Goal: Find specific page/section: Find specific page/section

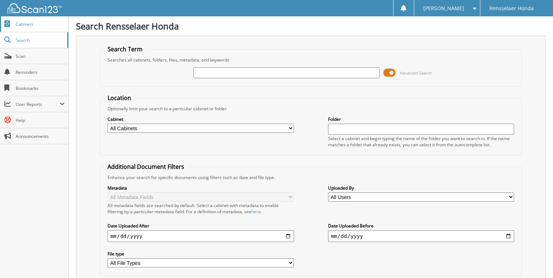
click at [25, 24] on span "Cabinets" at bounding box center [40, 24] width 49 height 6
click at [223, 73] on input "text" at bounding box center [286, 72] width 187 height 11
type input "[PERSON_NAME]"
drag, startPoint x: 264, startPoint y: 74, endPoint x: 173, endPoint y: 74, distance: 91.3
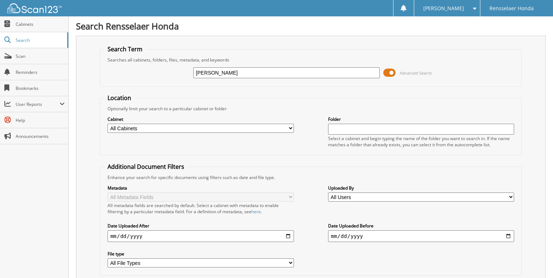
click at [173, 74] on div "STEPHEN ZEMULUS Advanced Search" at bounding box center [311, 73] width 415 height 20
paste input "240609A"
type input "240609A"
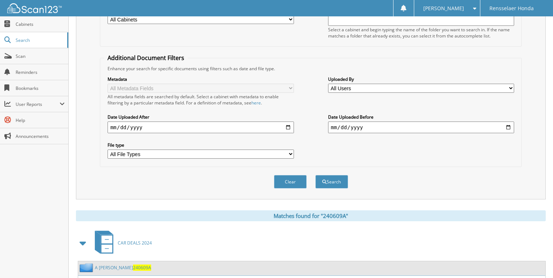
scroll to position [109, 0]
click at [164, 122] on input "date" at bounding box center [201, 127] width 187 height 12
click at [173, 188] on div "Clear Search" at bounding box center [311, 181] width 423 height 29
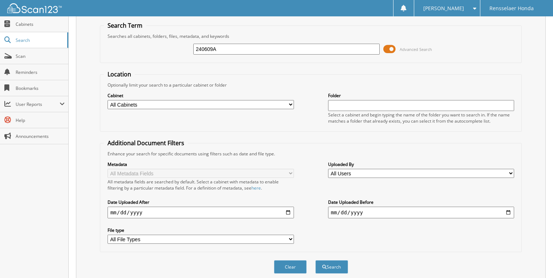
scroll to position [0, 0]
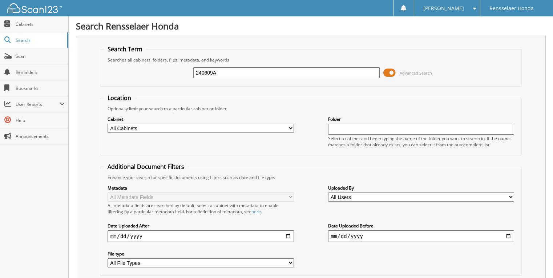
drag, startPoint x: 340, startPoint y: 126, endPoint x: 326, endPoint y: 158, distance: 34.7
click at [322, 162] on div "Location Optionally limit your search to a particular cabinet or folder Cabinet…" at bounding box center [311, 185] width 423 height 182
click at [344, 133] on input "text" at bounding box center [421, 129] width 187 height 11
type input "2024"
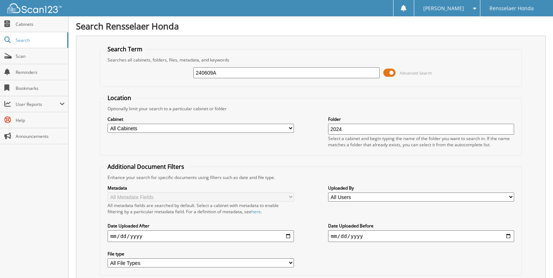
click at [309, 173] on fieldset "Additional Document Filters Enhance your search for specific documents using fi…" at bounding box center [311, 219] width 423 height 113
click at [293, 128] on select "All Cabinets ACV AUCTION 2022 ACV AUCTION 2023 ACV AUCTION 2024 ACV AUCTION 202…" at bounding box center [201, 128] width 187 height 9
select select "44857"
click at [108, 124] on select "All Cabinets ACV AUCTION 2022 ACV AUCTION 2023 ACV AUCTION 2024 ACV AUCTION 202…" at bounding box center [201, 128] width 187 height 9
click at [249, 93] on form "Search Term Searches all cabinets, folders, files, metadata, and keywords 24060…" at bounding box center [311, 175] width 423 height 260
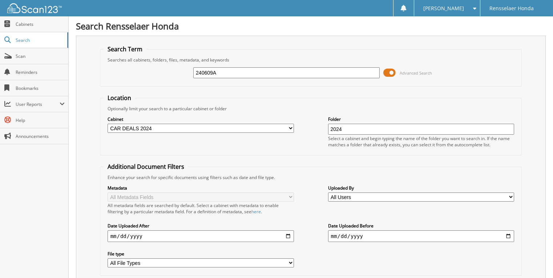
click at [392, 73] on span at bounding box center [390, 72] width 12 height 11
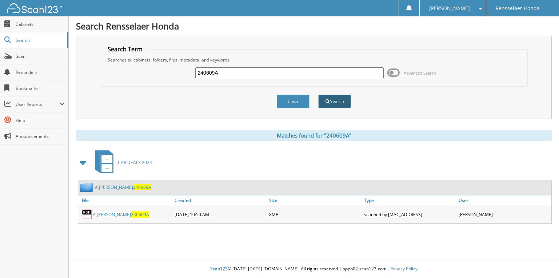
click at [334, 103] on button "Search" at bounding box center [334, 101] width 33 height 13
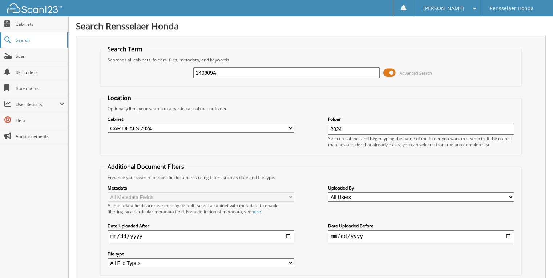
click at [20, 39] on span "Search" at bounding box center [40, 40] width 48 height 6
click at [273, 109] on div "Optionally limit your search to a particular cabinet or folder" at bounding box center [311, 108] width 415 height 6
click at [20, 39] on span "Search" at bounding box center [40, 40] width 48 height 6
type input "ZEM"
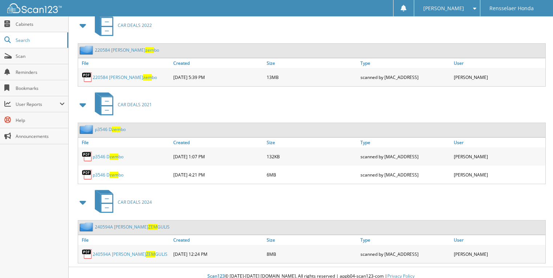
scroll to position [334, 0]
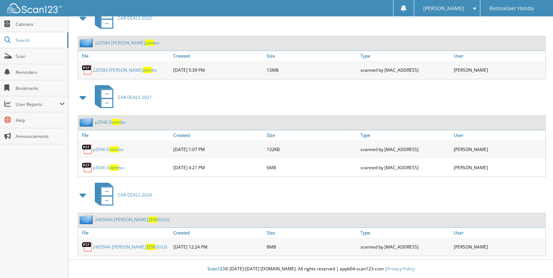
click at [148, 219] on span "ZEM" at bounding box center [152, 219] width 9 height 6
